Goal: Task Accomplishment & Management: Complete application form

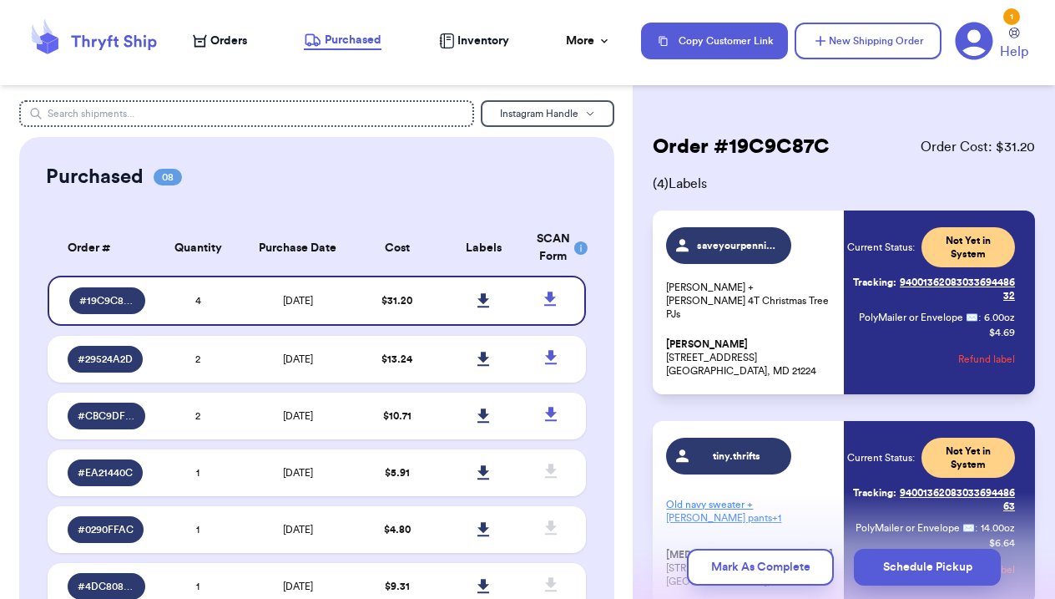
click at [218, 48] on span "Orders" at bounding box center [228, 41] width 37 height 17
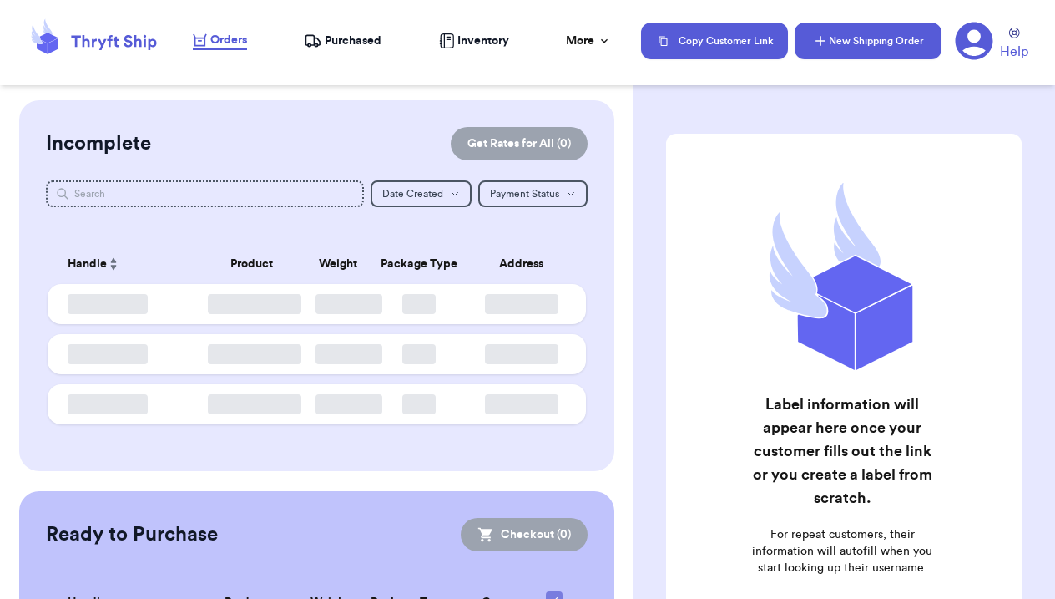
click at [871, 38] on button "New Shipping Order" at bounding box center [868, 41] width 147 height 37
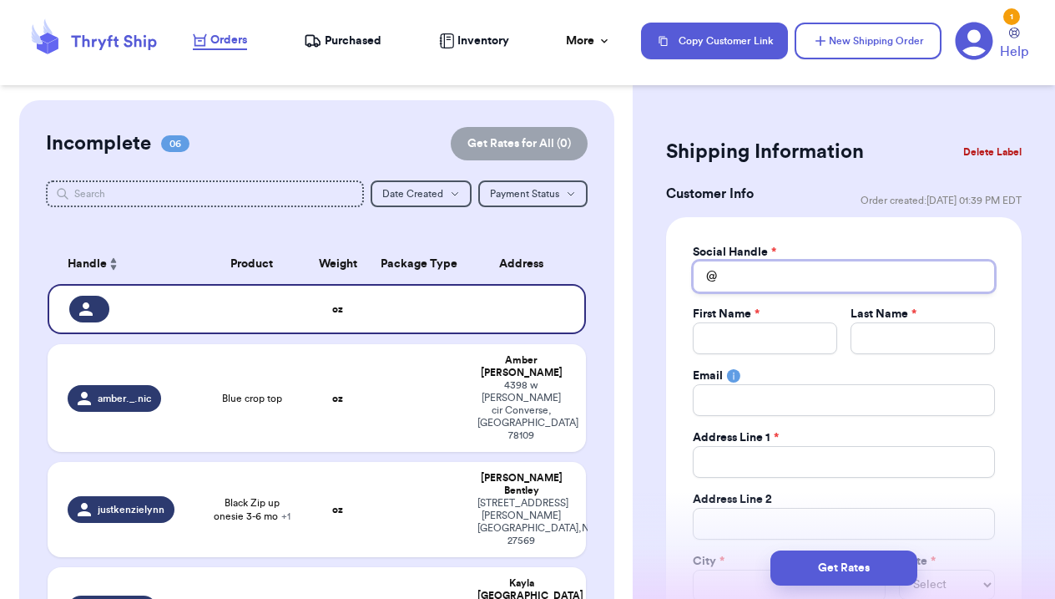
click at [768, 266] on input "Total Amount Paid" at bounding box center [844, 276] width 302 height 32
type input "b"
type input "ba"
type input "bar"
type input "[PERSON_NAME]"
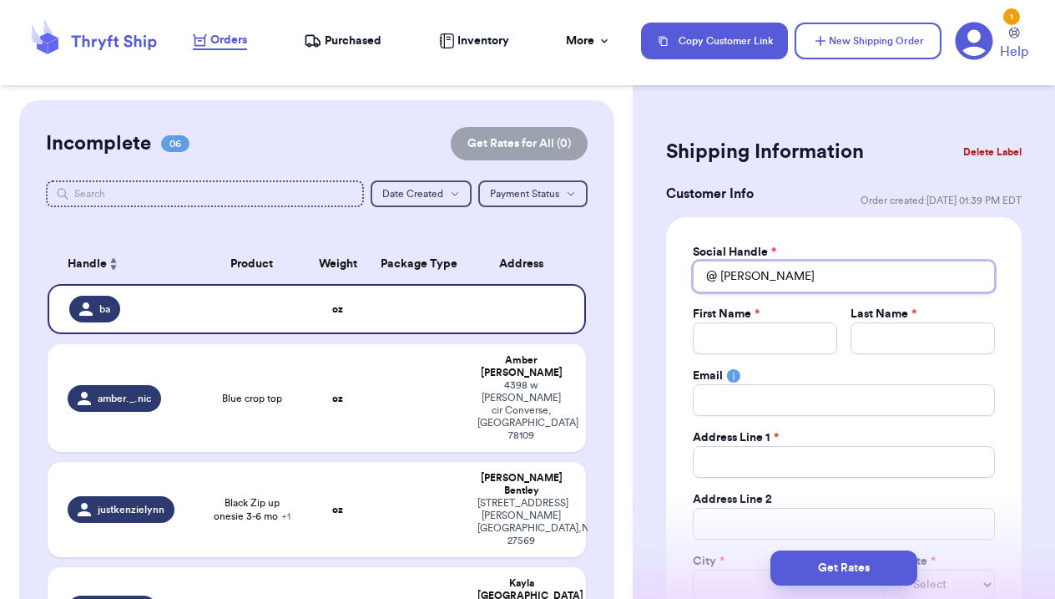
type input "[PERSON_NAME]"
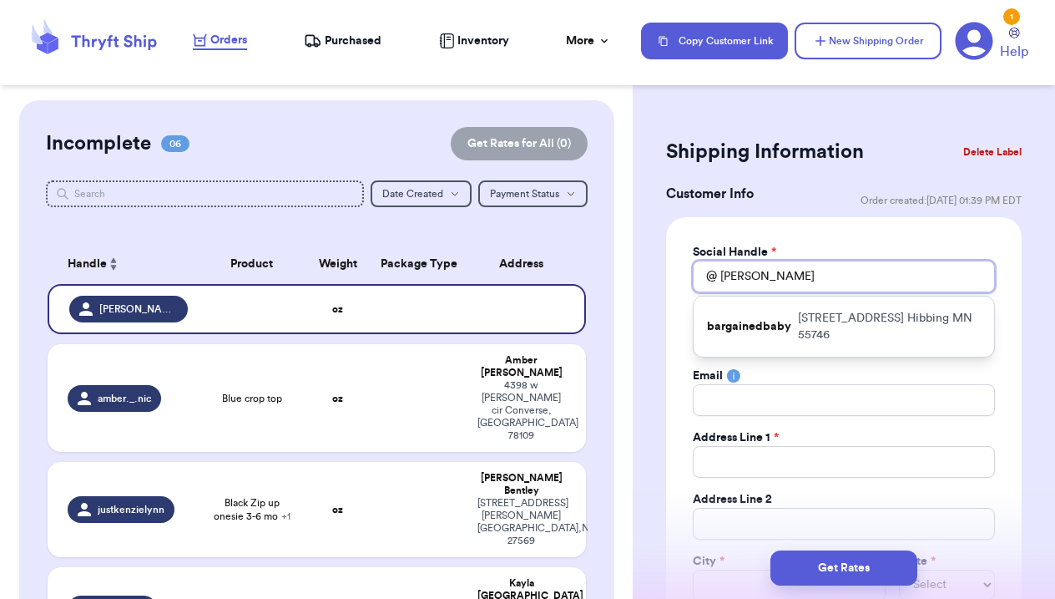
type input "[PERSON_NAME]"
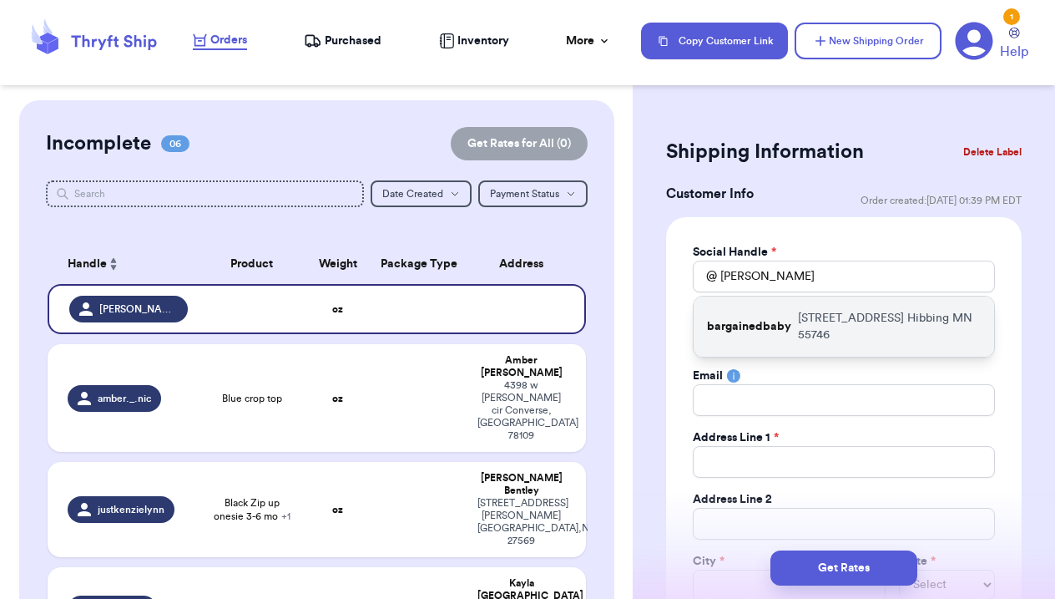
drag, startPoint x: 768, startPoint y: 266, endPoint x: 786, endPoint y: 320, distance: 56.5
click at [786, 320] on p "bargainedbaby" at bounding box center [749, 326] width 84 height 17
type input "bargainedbaby"
type input "Larissa"
type input "[PERSON_NAME]"
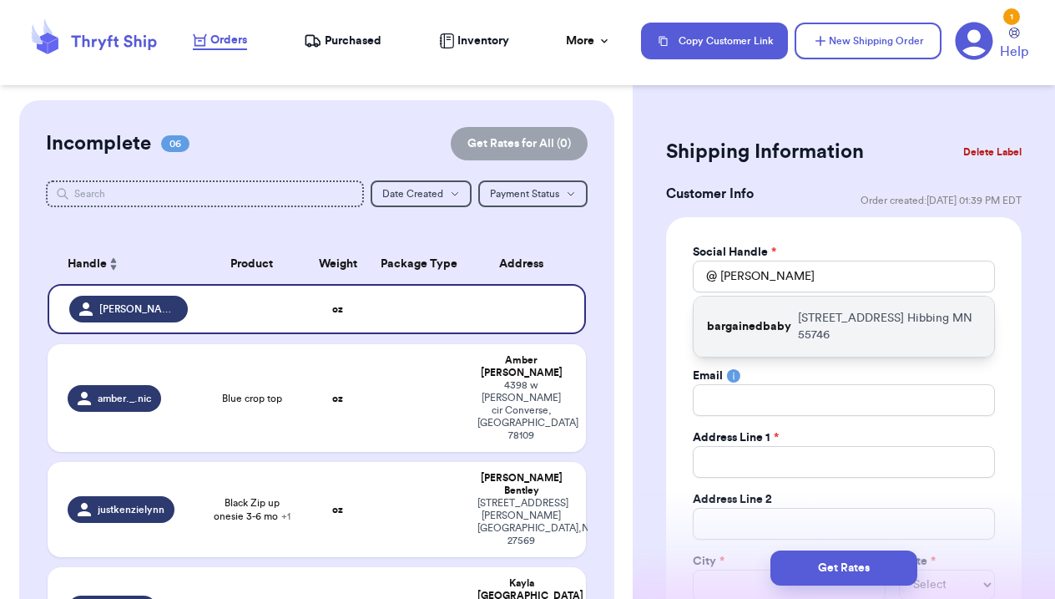
type input "[EMAIL_ADDRESS][DOMAIN_NAME]"
type input "[STREET_ADDRESS]"
type input "Hibbing"
select select "MN"
type input "55746"
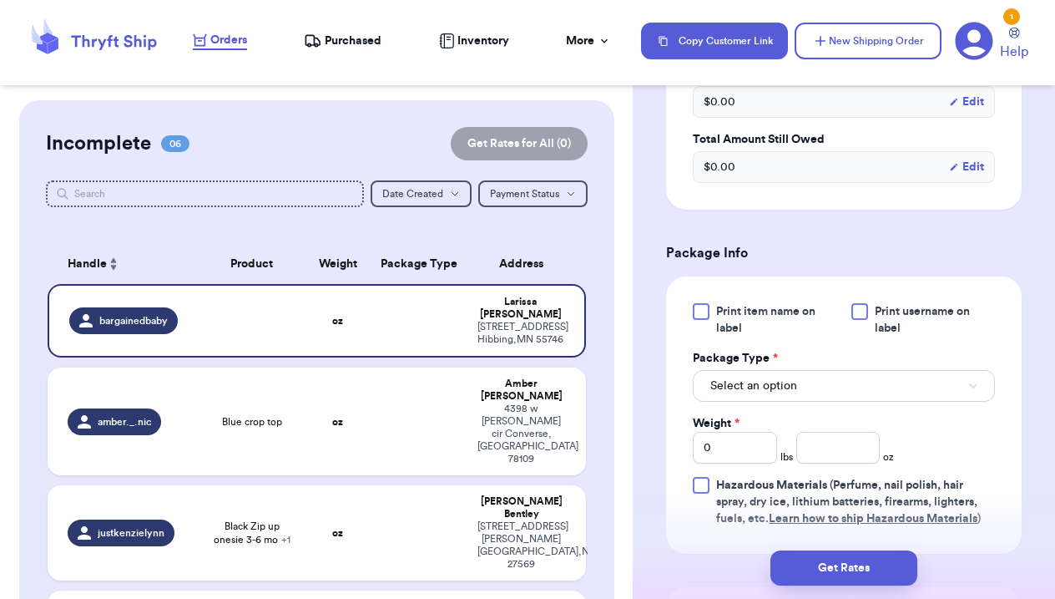
scroll to position [851, 0]
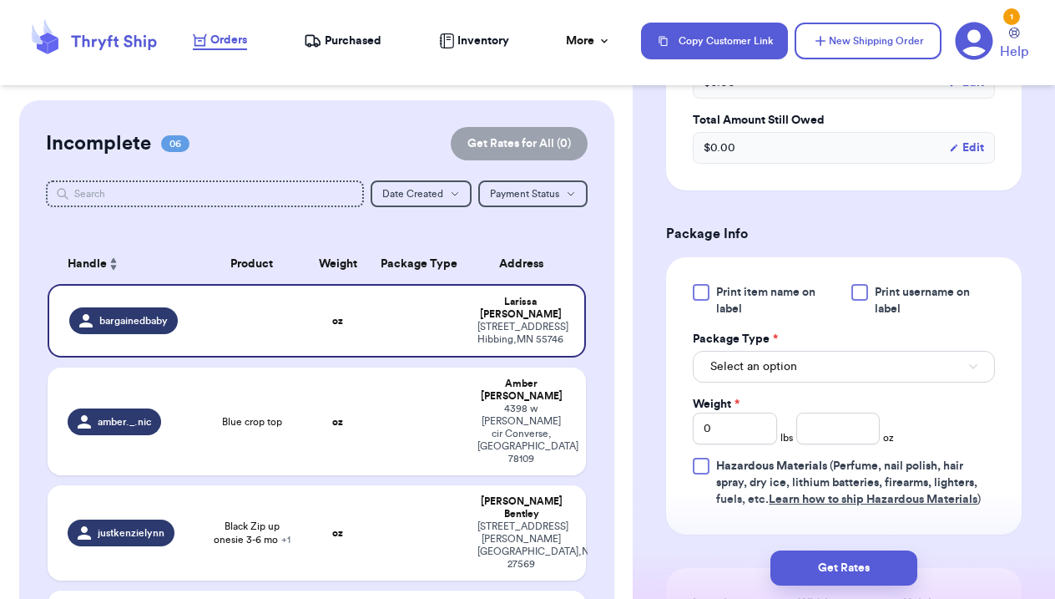
click at [826, 356] on button "Select an option" at bounding box center [844, 367] width 302 height 32
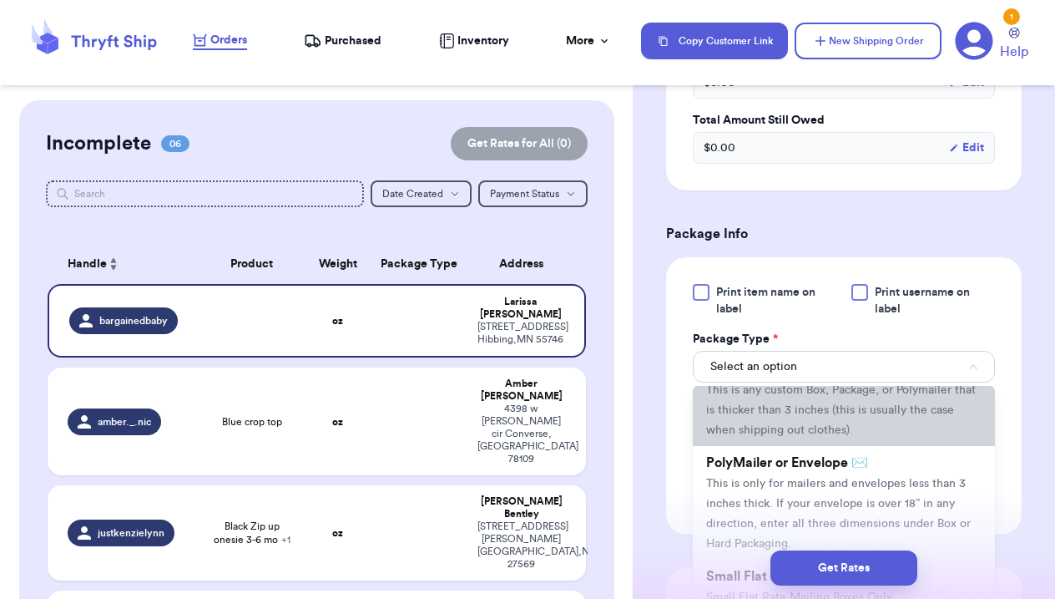
scroll to position [82, 0]
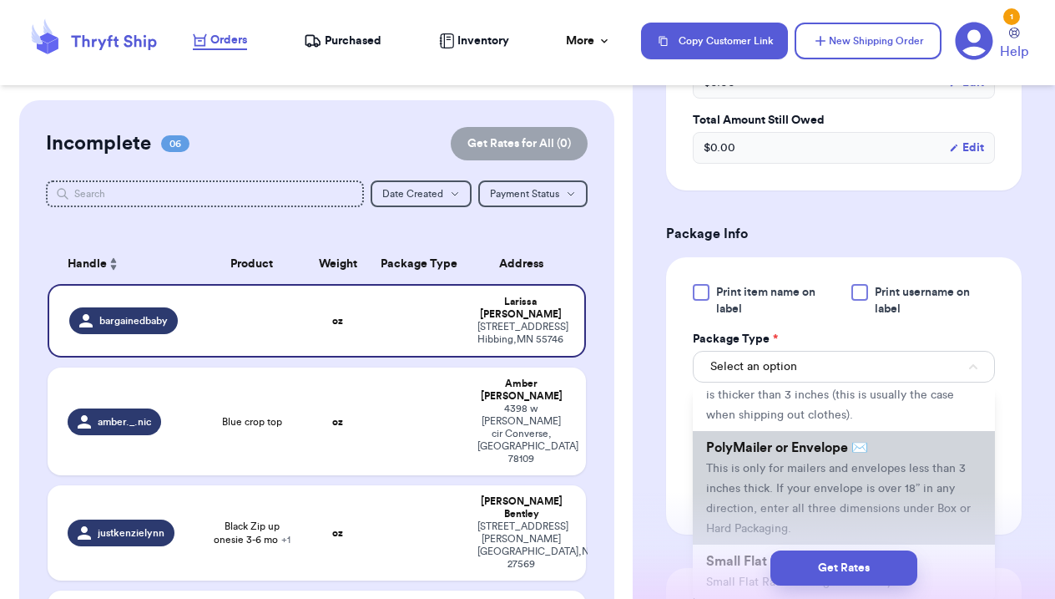
click at [775, 482] on li "PolyMailer or Envelope ✉️ This is only for mailers and envelopes less than 3 in…" at bounding box center [844, 488] width 302 height 114
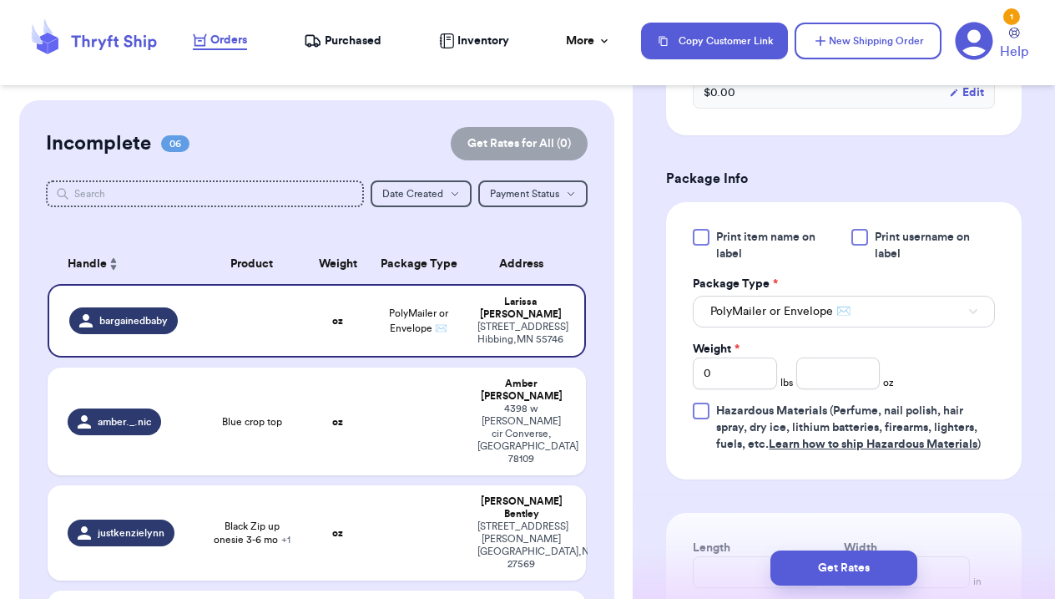
scroll to position [916, 0]
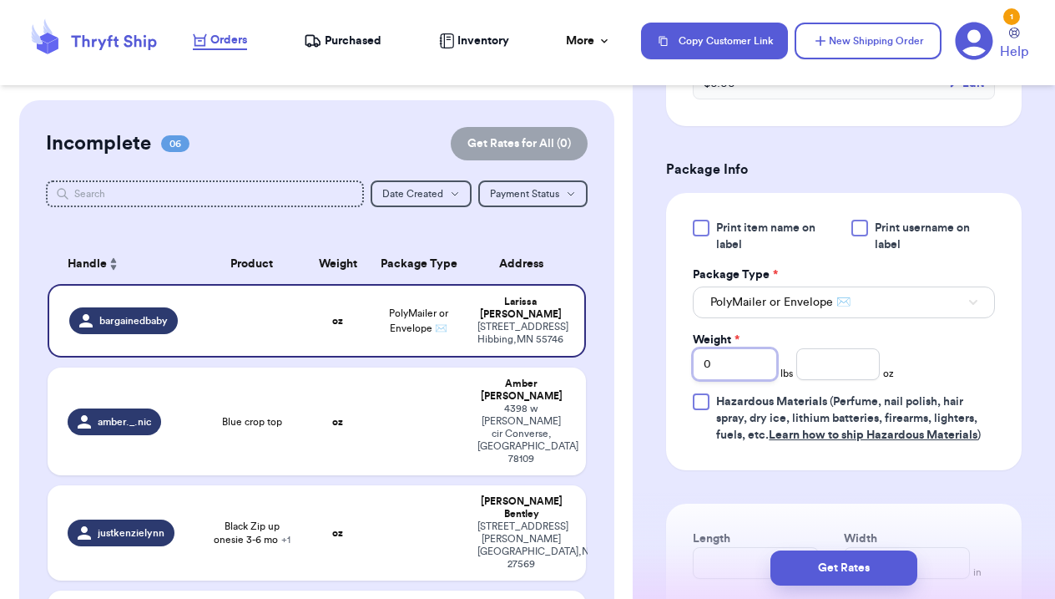
click at [738, 362] on input "0" at bounding box center [735, 364] width 84 height 32
type input "02"
click at [841, 370] on input "number" at bounding box center [838, 364] width 84 height 32
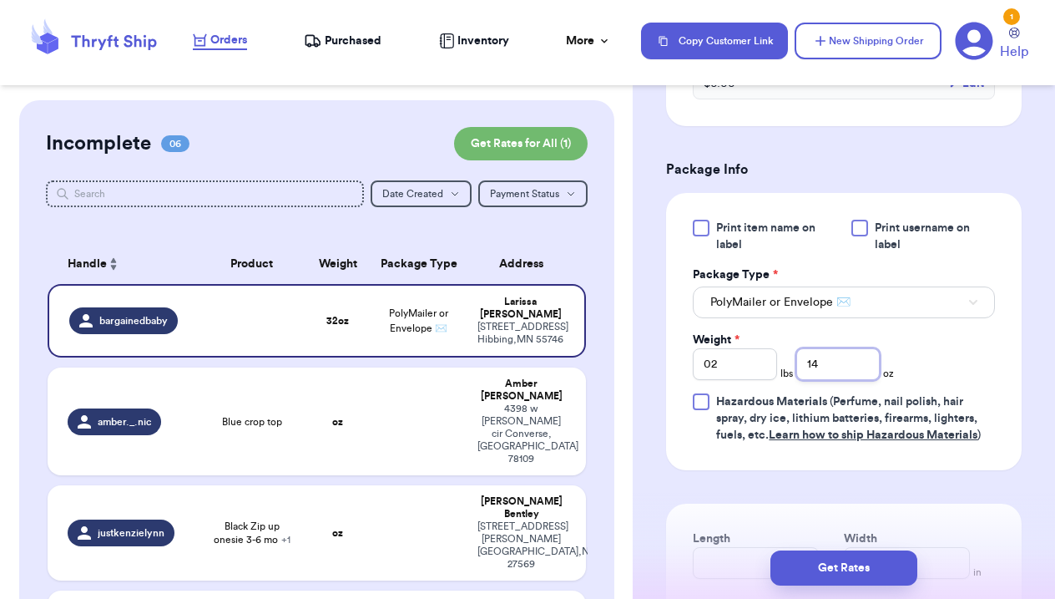
type input "14"
click at [990, 371] on div "Print item name on label Print username on label Package Type * PolyMailer or E…" at bounding box center [844, 332] width 302 height 224
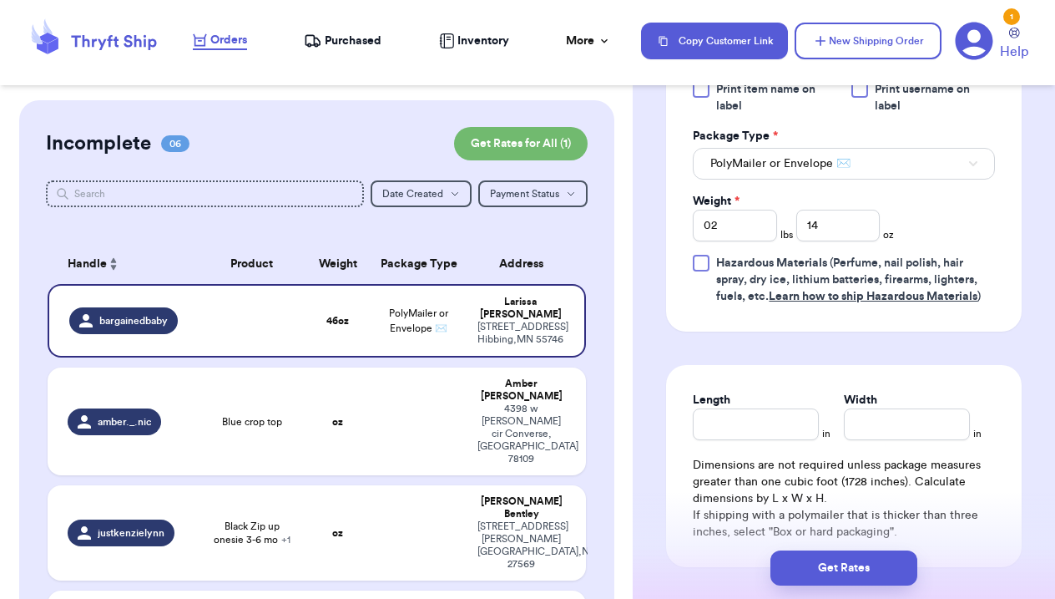
scroll to position [1057, 0]
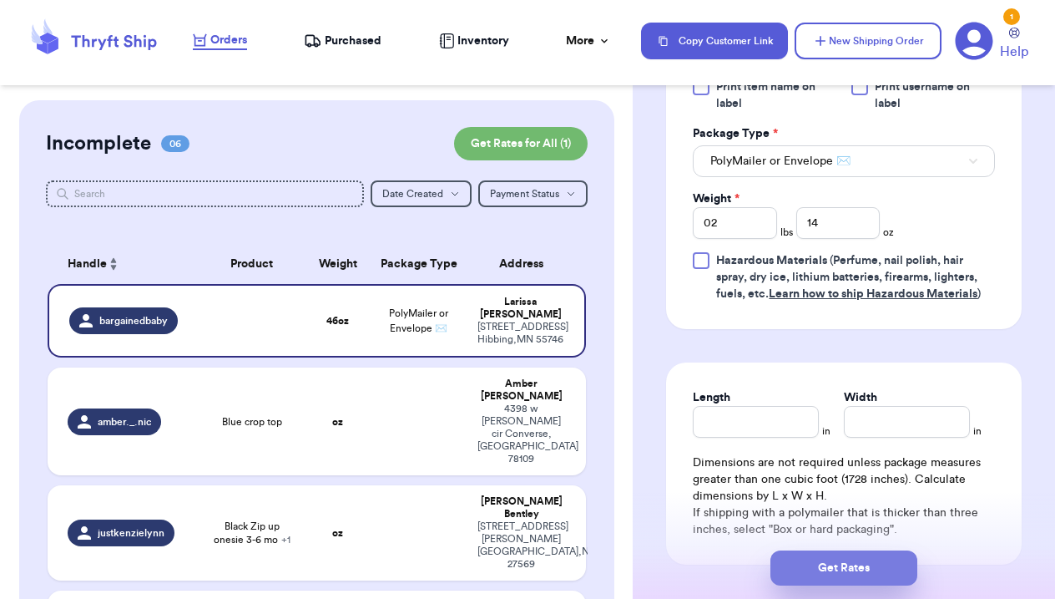
click at [854, 570] on button "Get Rates" at bounding box center [844, 567] width 147 height 35
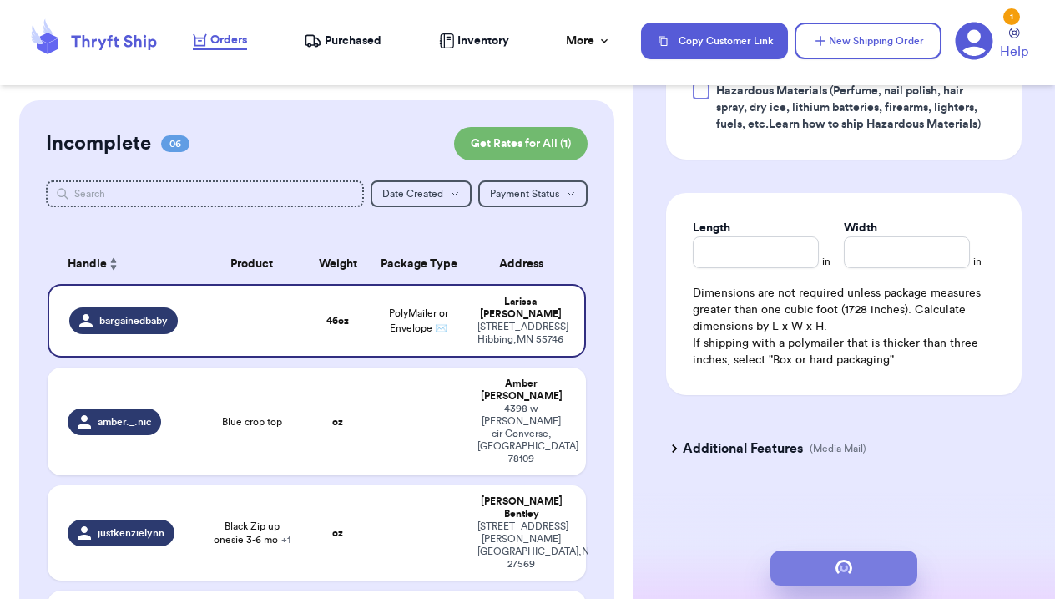
scroll to position [0, 0]
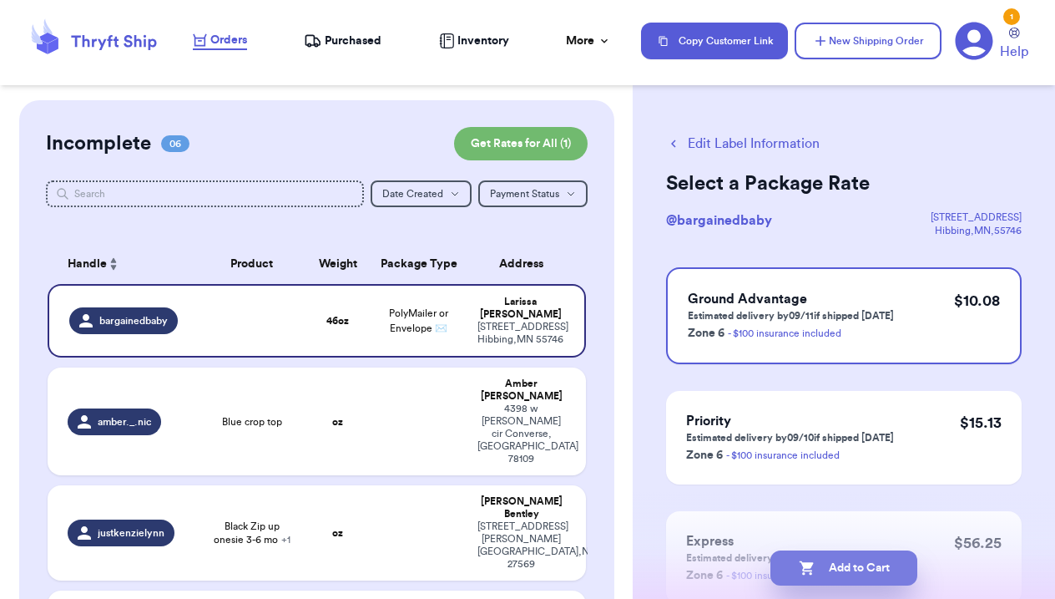
click at [882, 565] on button "Add to Cart" at bounding box center [844, 567] width 147 height 35
checkbox input "true"
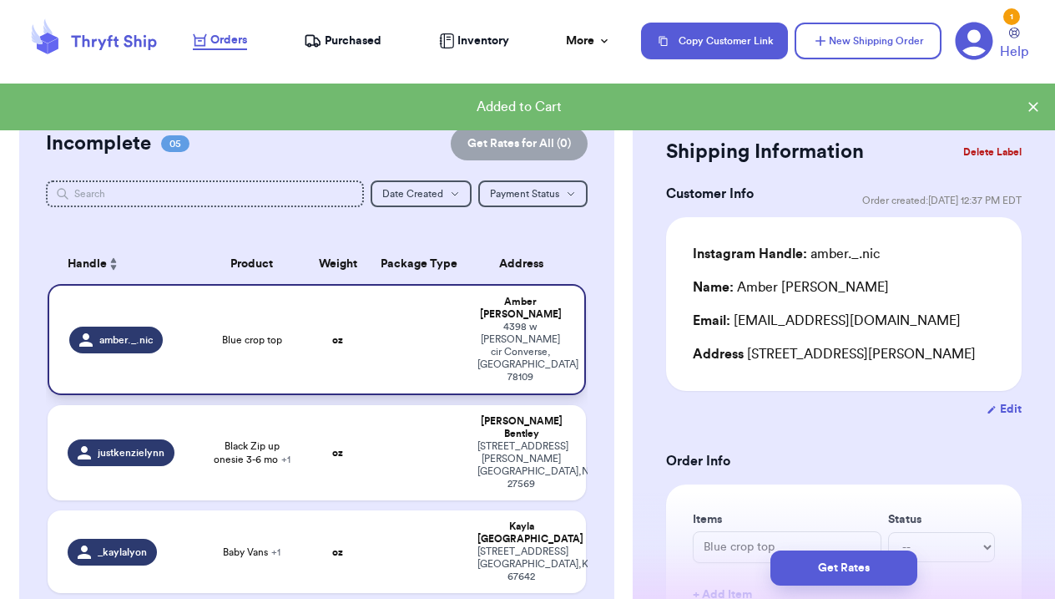
click at [403, 339] on td at bounding box center [419, 339] width 97 height 111
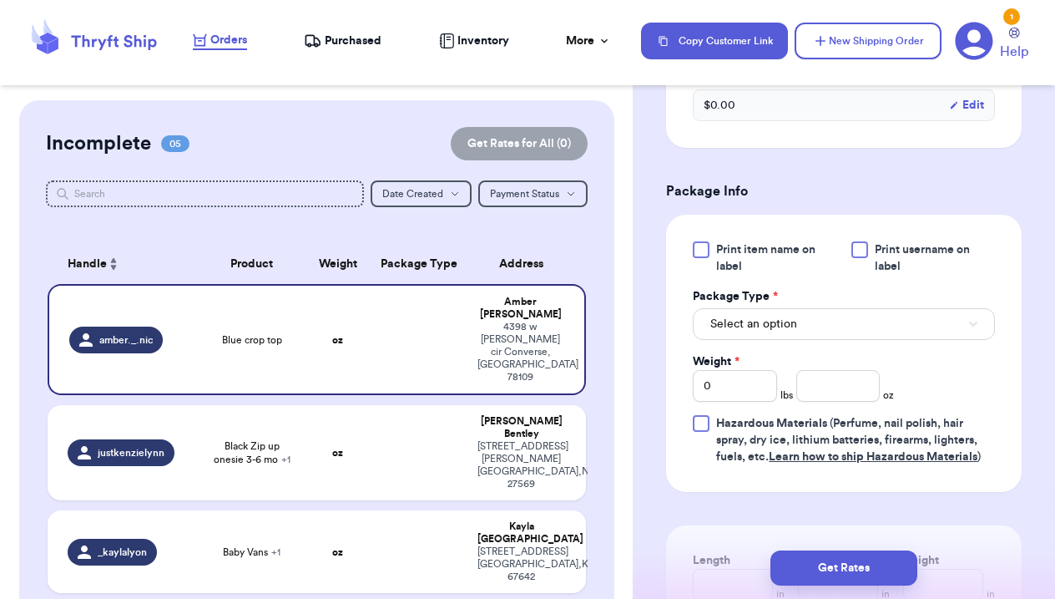
scroll to position [656, 0]
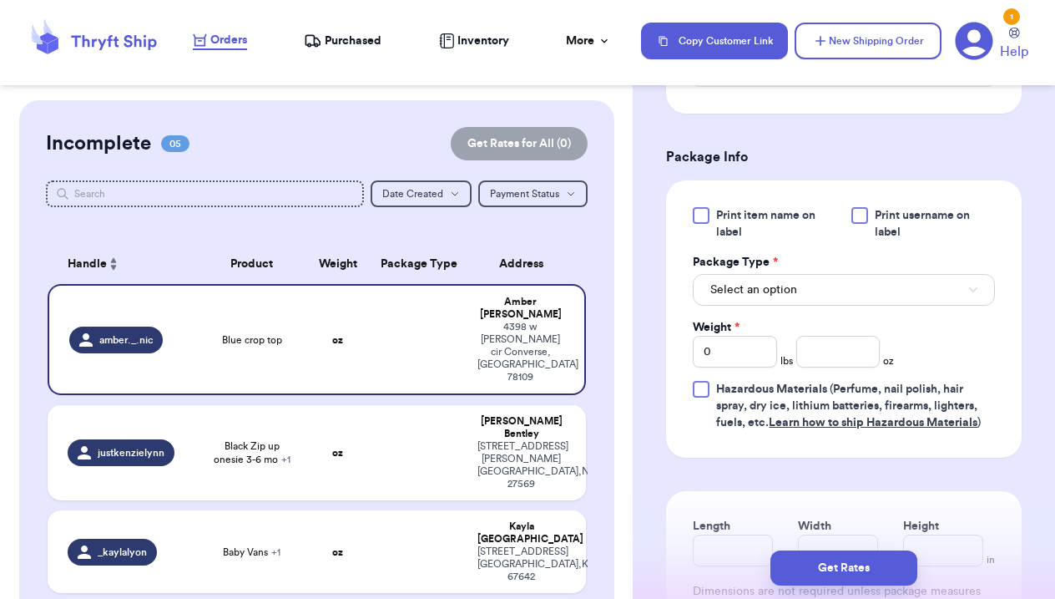
click at [788, 298] on span "Select an option" at bounding box center [753, 289] width 87 height 17
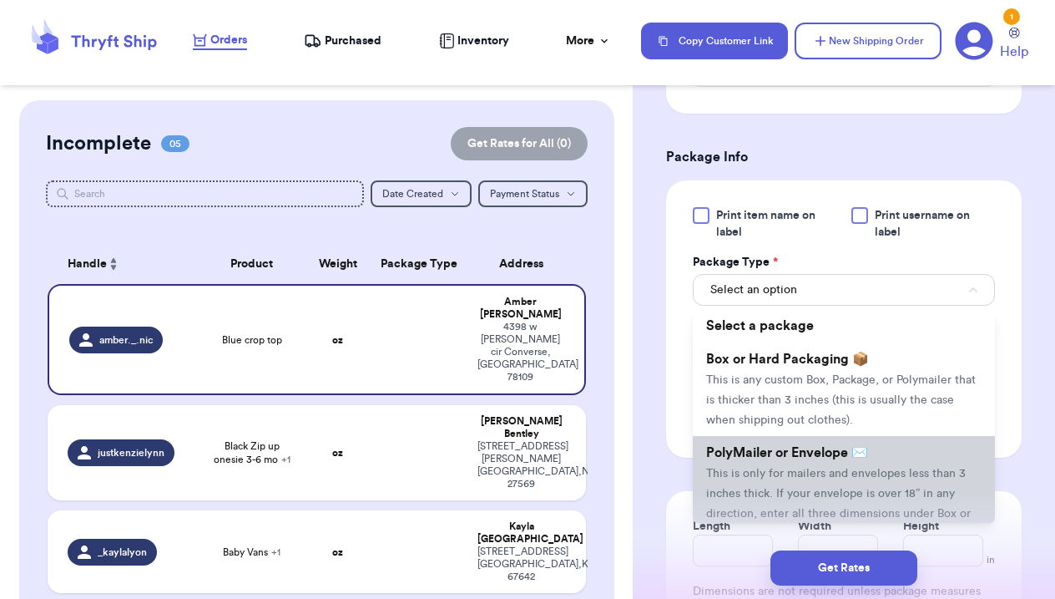
click at [762, 487] on li "PolyMailer or Envelope ✉️ This is only for mailers and envelopes less than 3 in…" at bounding box center [844, 493] width 302 height 114
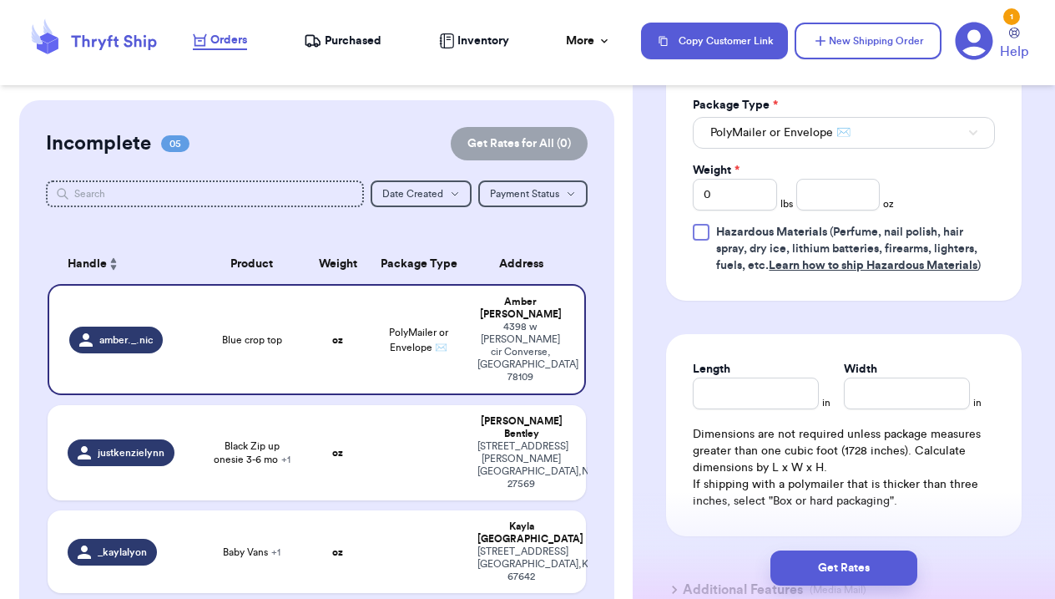
scroll to position [817, 0]
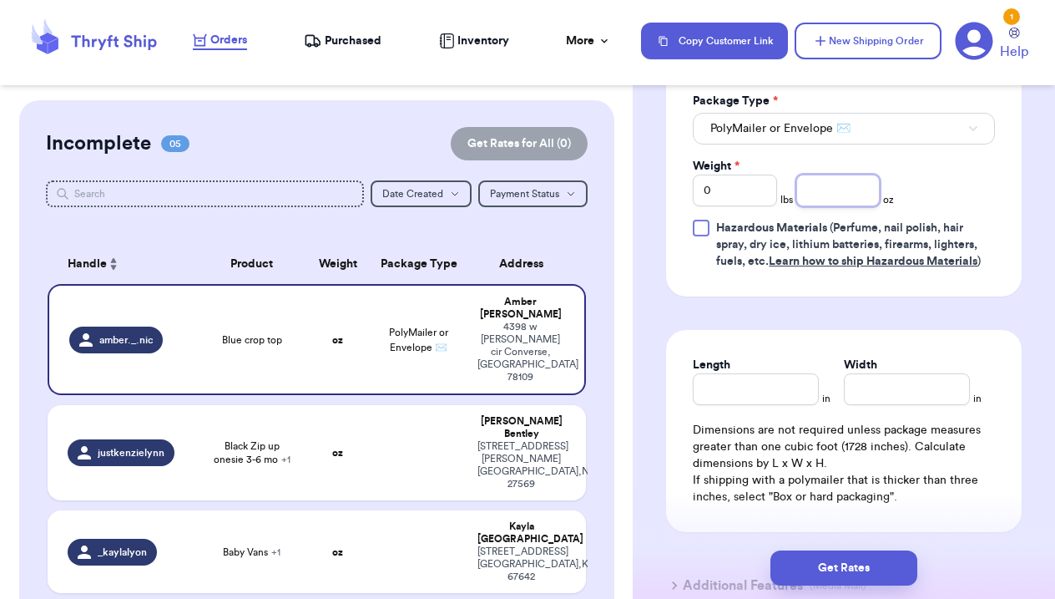
click at [831, 206] on input "number" at bounding box center [838, 190] width 84 height 32
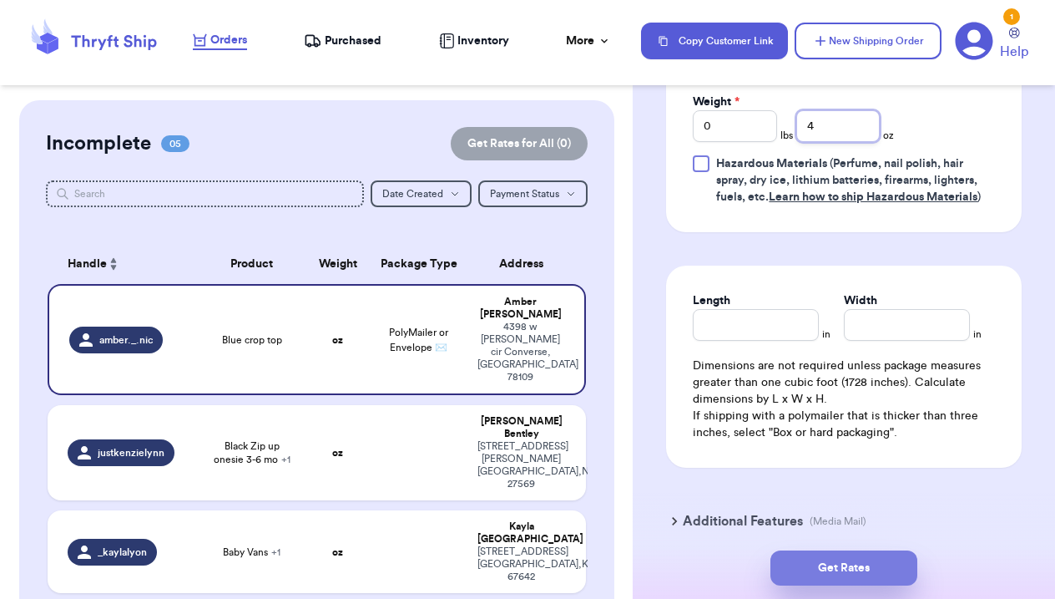
scroll to position [915, 0]
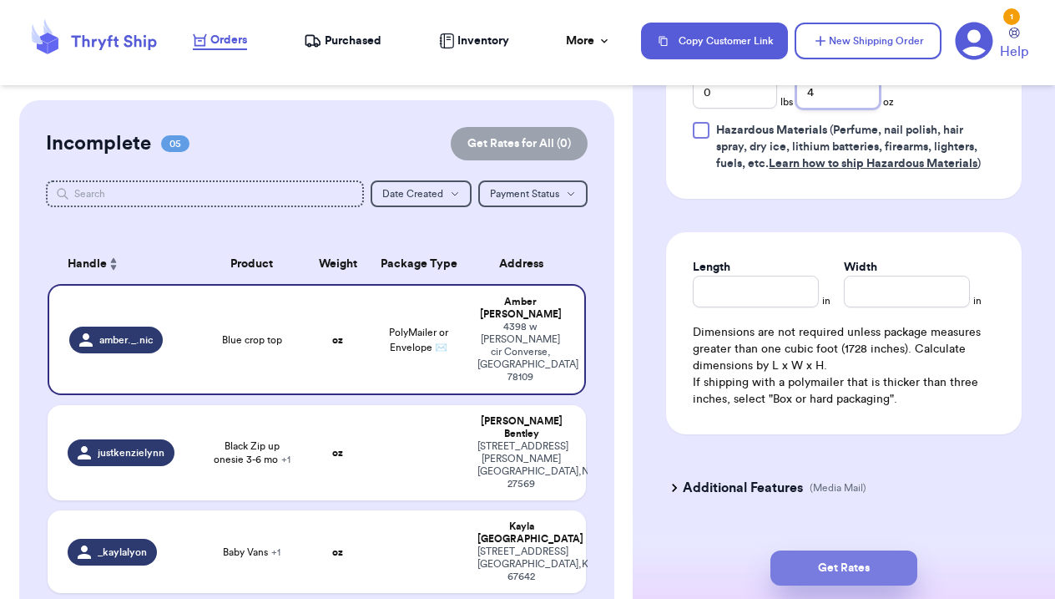
type input "4"
click at [866, 569] on button "Get Rates" at bounding box center [844, 567] width 147 height 35
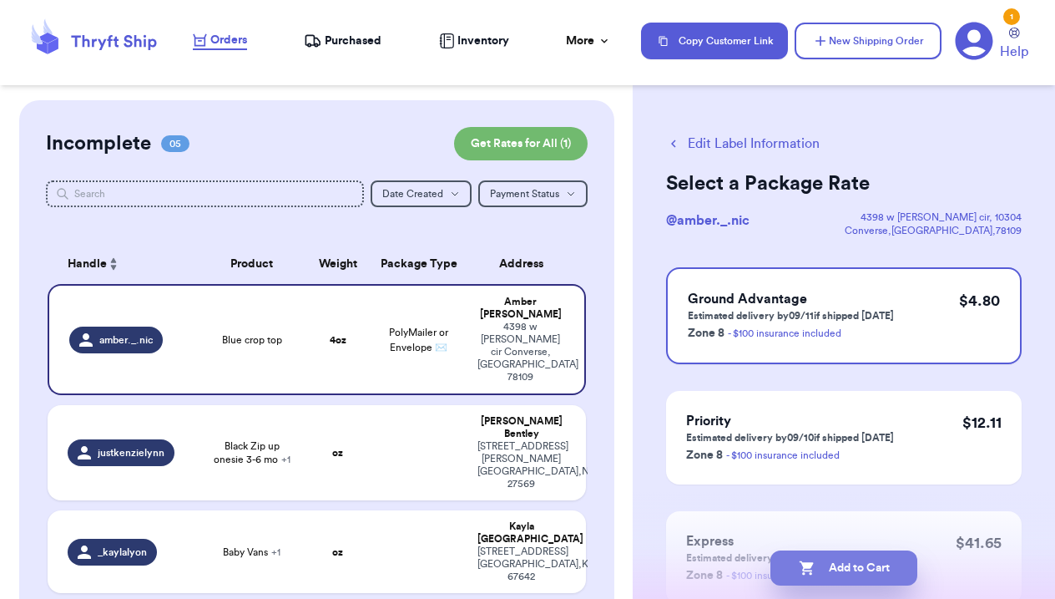
click at [874, 573] on button "Add to Cart" at bounding box center [844, 567] width 147 height 35
checkbox input "true"
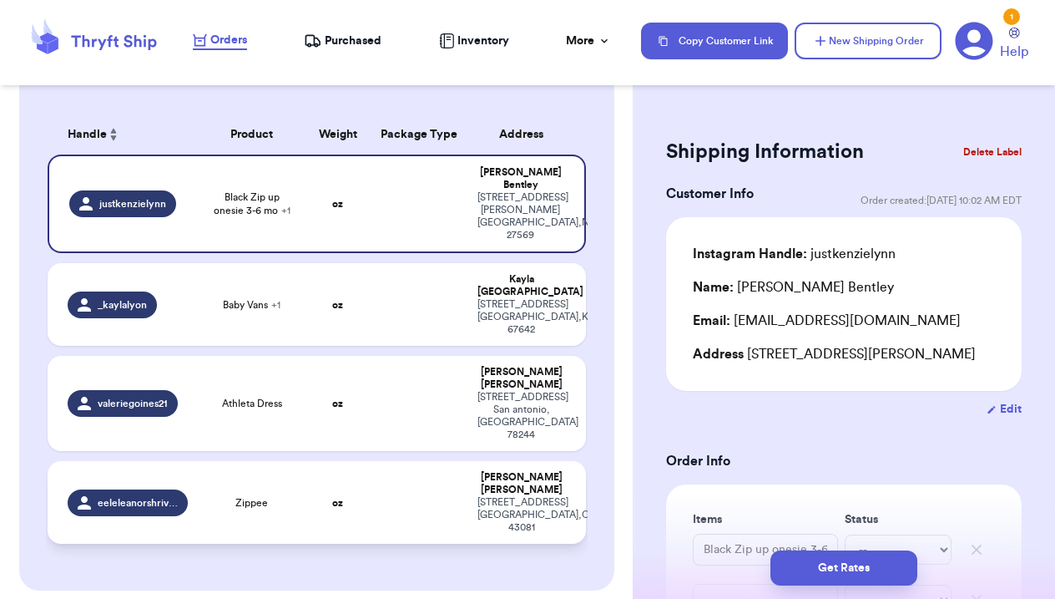
scroll to position [128, 0]
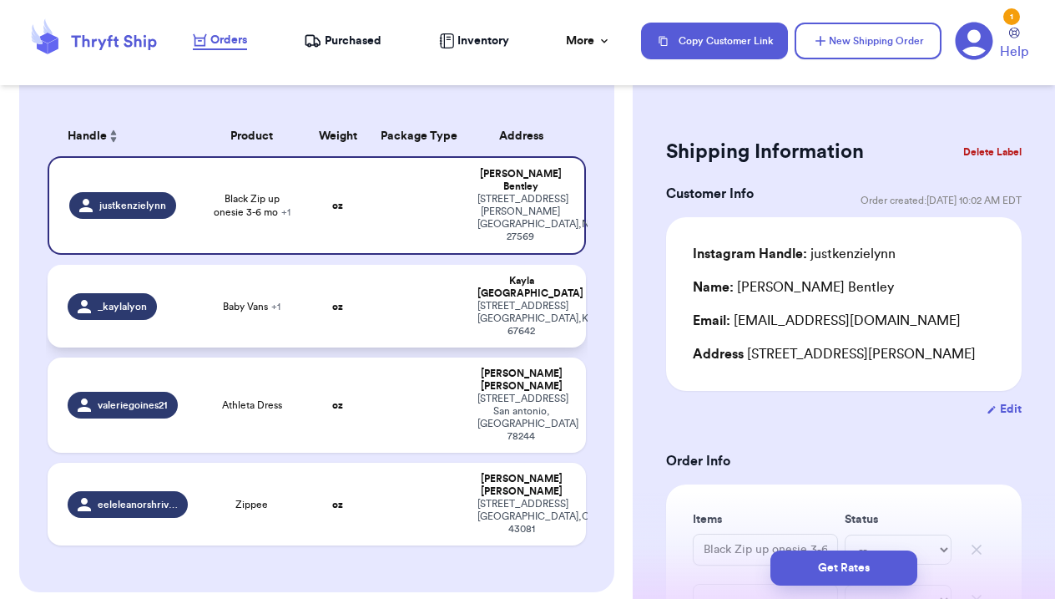
click at [254, 299] on td "Baby Vans + 1" at bounding box center [252, 306] width 108 height 83
type input "Baby Vans"
type input "Kyte Outfit"
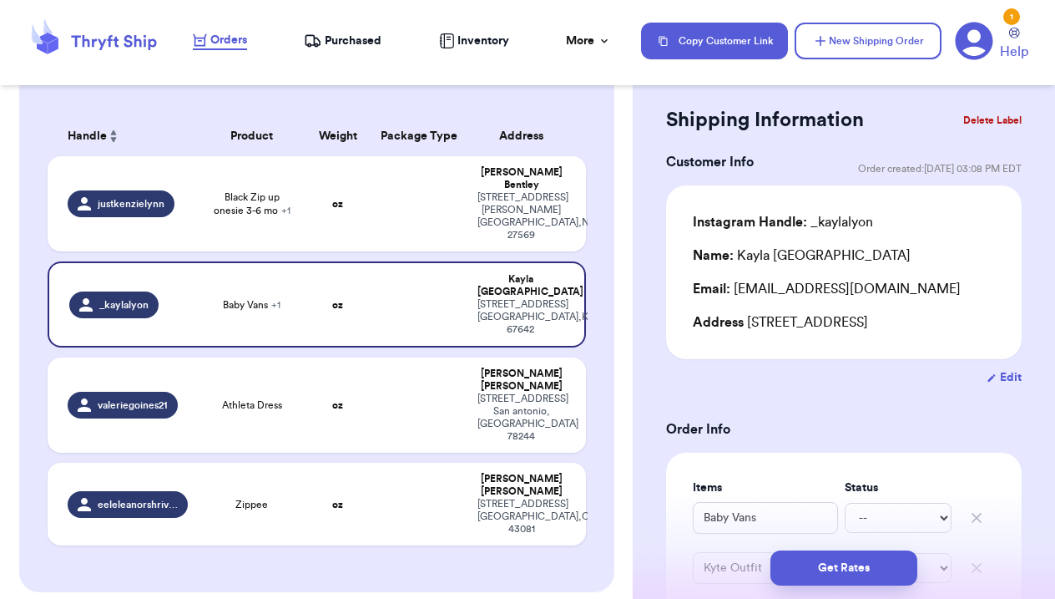
scroll to position [34, 0]
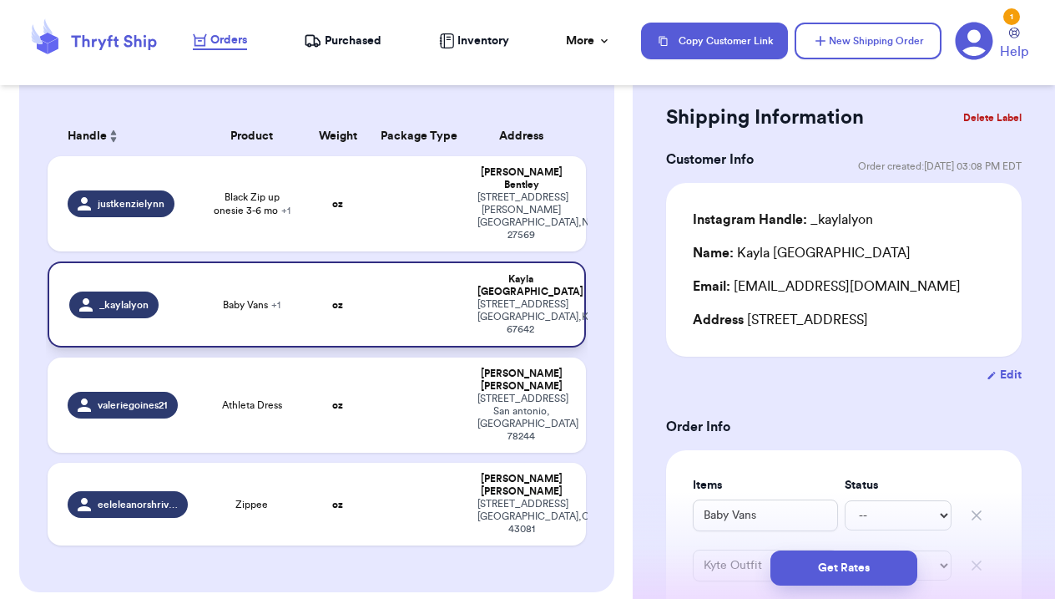
click at [297, 290] on td "Baby Vans + 1" at bounding box center [252, 304] width 108 height 86
click at [270, 298] on span "Baby Vans + 1" at bounding box center [252, 304] width 58 height 13
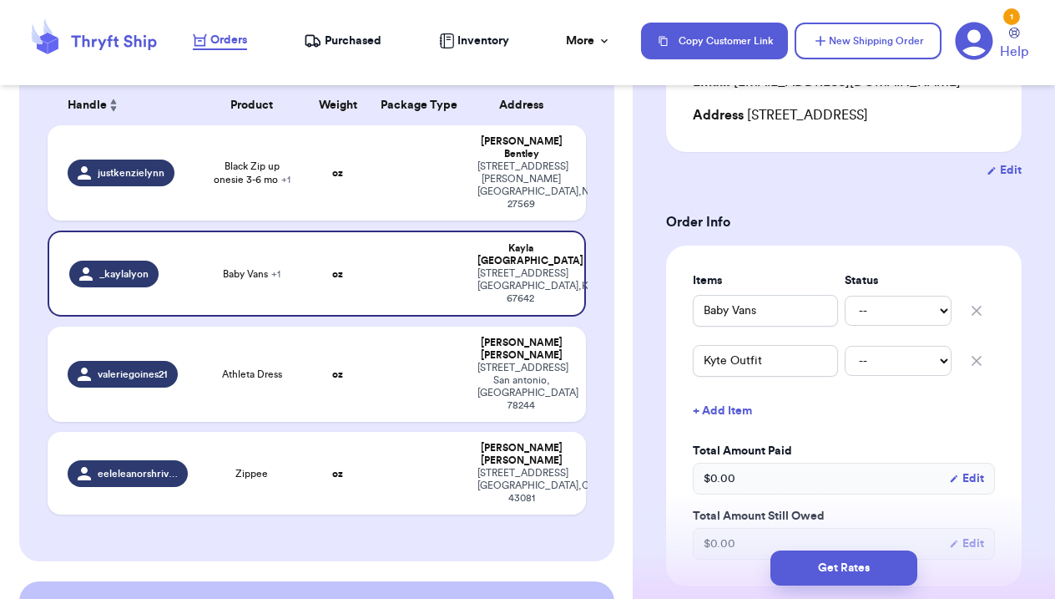
scroll to position [272, 0]
